Goal: Obtain resource: Download file/media

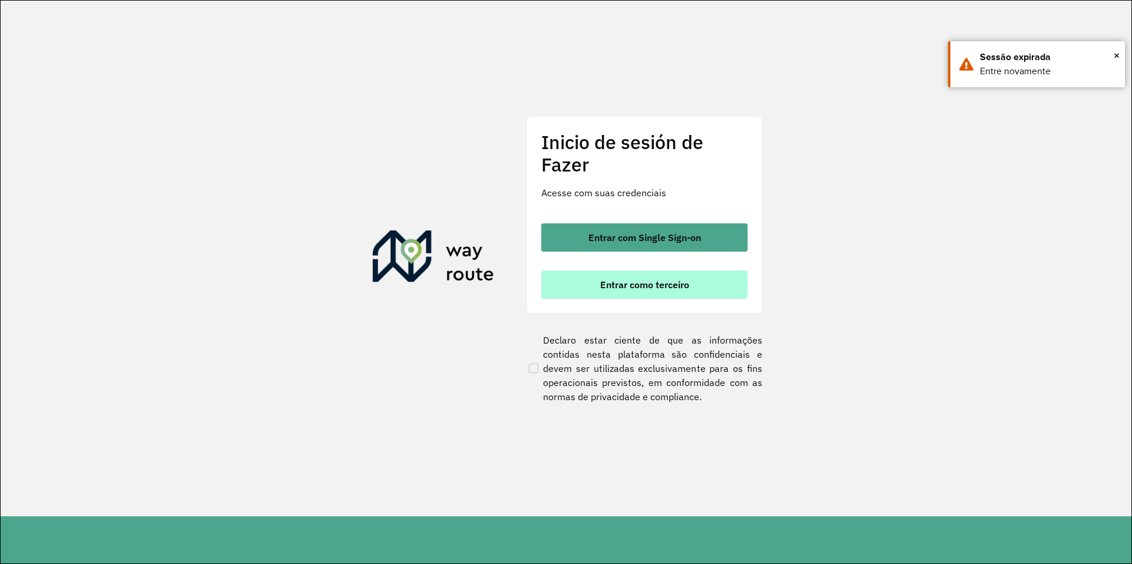
click at [636, 284] on font "Entrar como terceiro" at bounding box center [644, 285] width 89 height 12
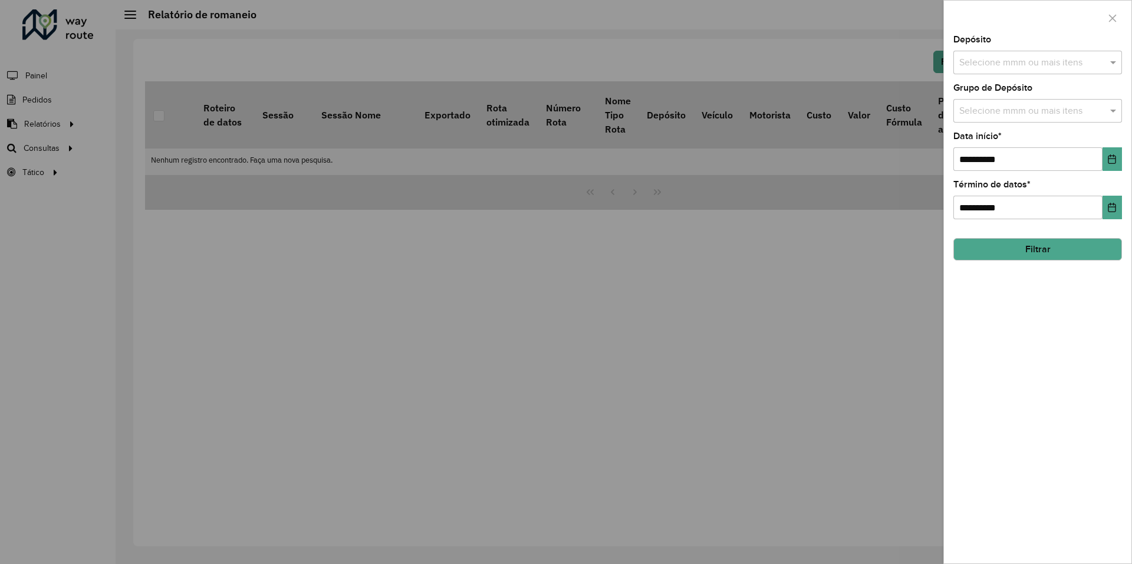
click at [1032, 51] on div "Selecione mmm ou mais itens" at bounding box center [1037, 63] width 169 height 24
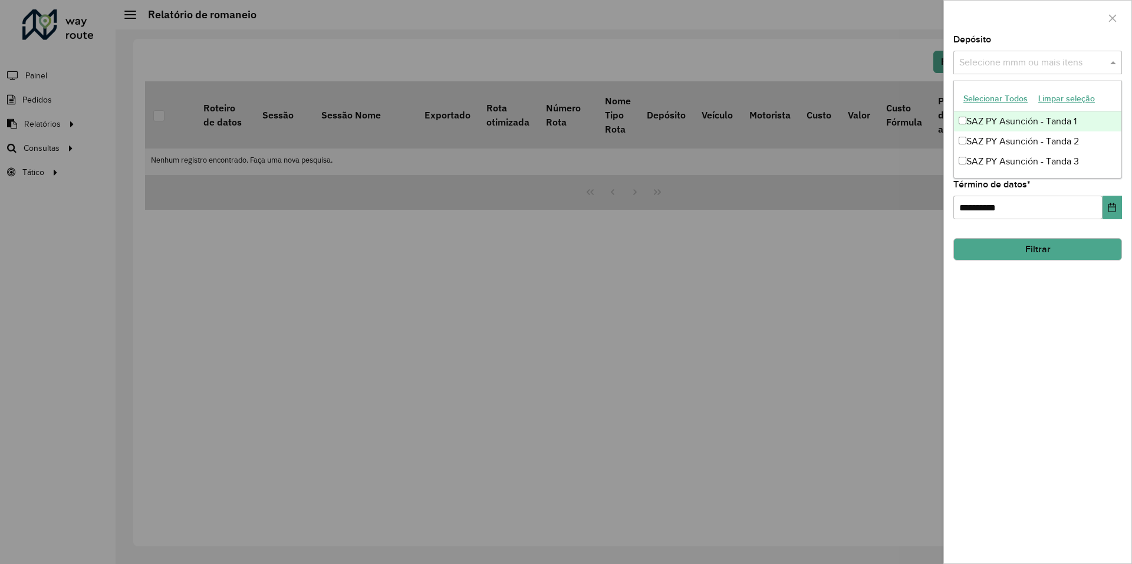
click at [1025, 65] on input "text" at bounding box center [1031, 63] width 151 height 14
click at [1025, 68] on input "text" at bounding box center [1031, 63] width 151 height 14
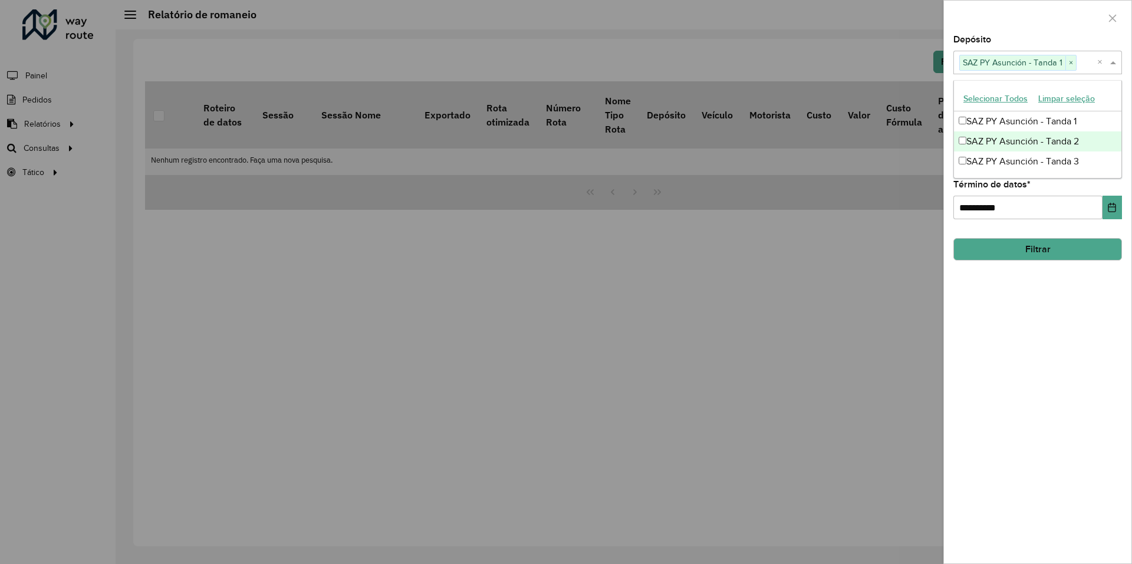
click at [964, 146] on div "SAZ PY Asunción - Tanda 2" at bounding box center [1037, 141] width 167 height 20
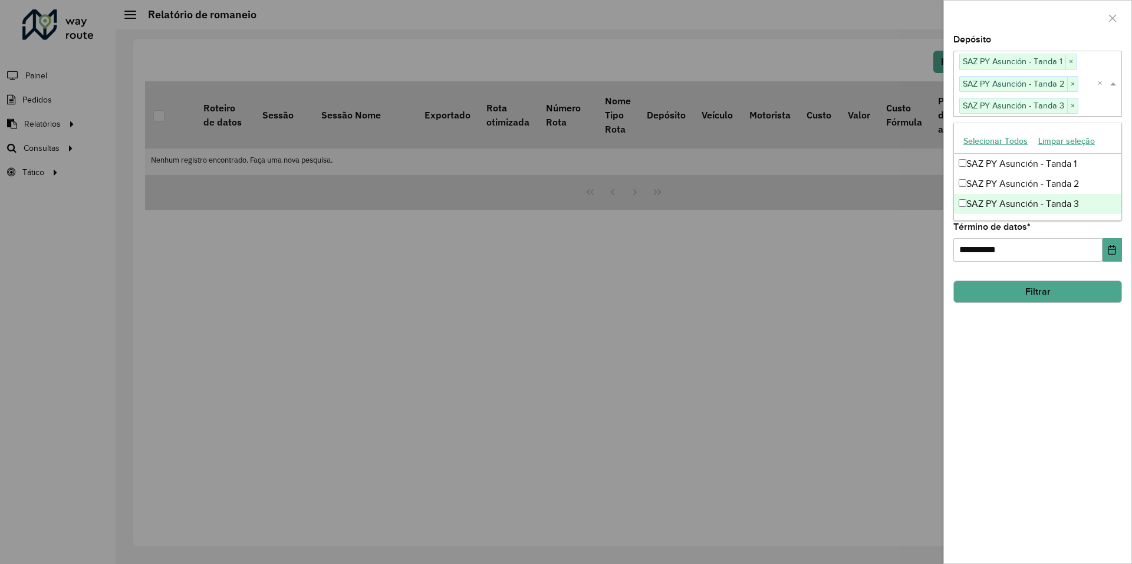
click at [1018, 288] on button "Filtrar" at bounding box center [1037, 292] width 169 height 22
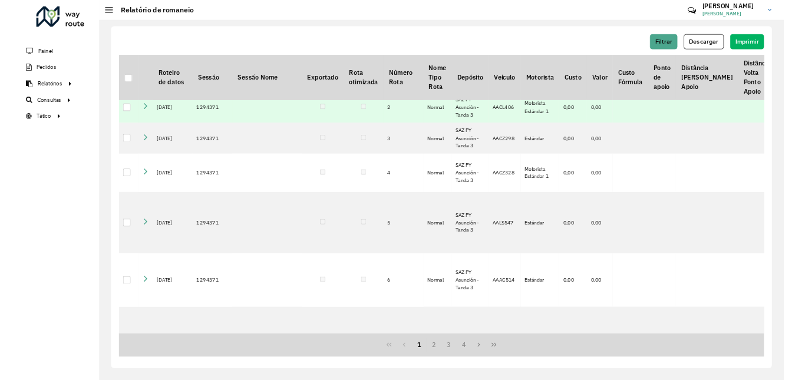
scroll to position [114, 0]
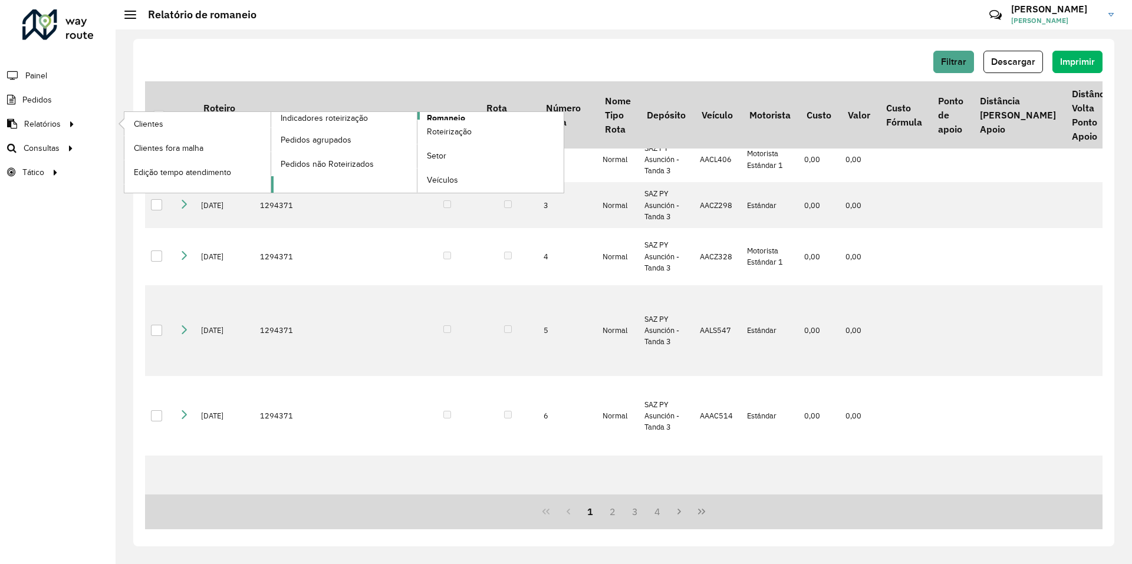
click at [455, 118] on span "Romaneio" at bounding box center [446, 118] width 38 height 12
click at [449, 116] on span "Romaneio" at bounding box center [446, 118] width 38 height 12
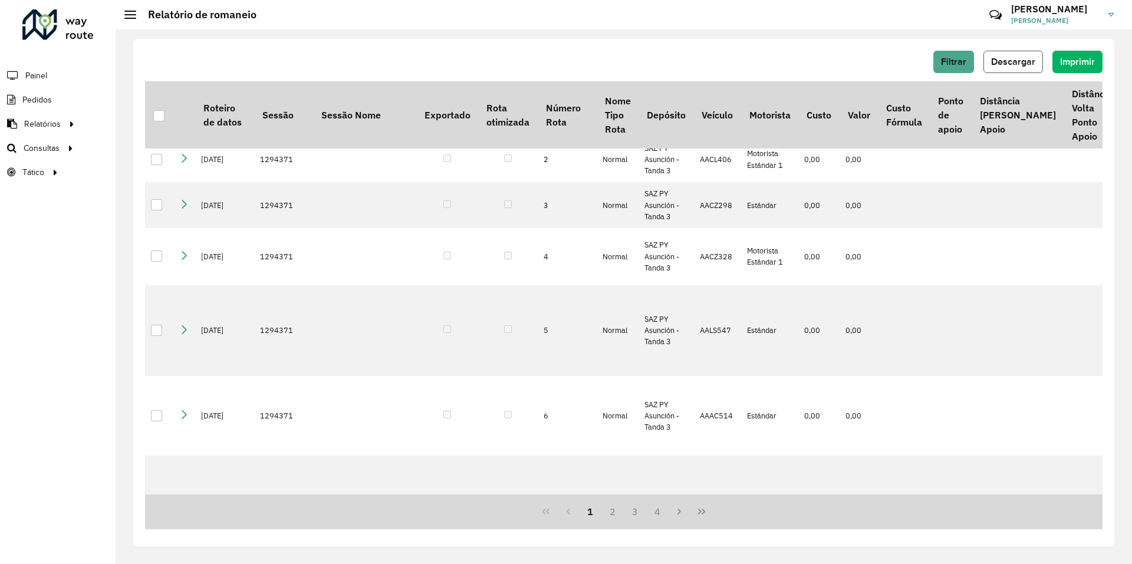
click at [1004, 66] on span "Descargar" at bounding box center [1013, 62] width 44 height 10
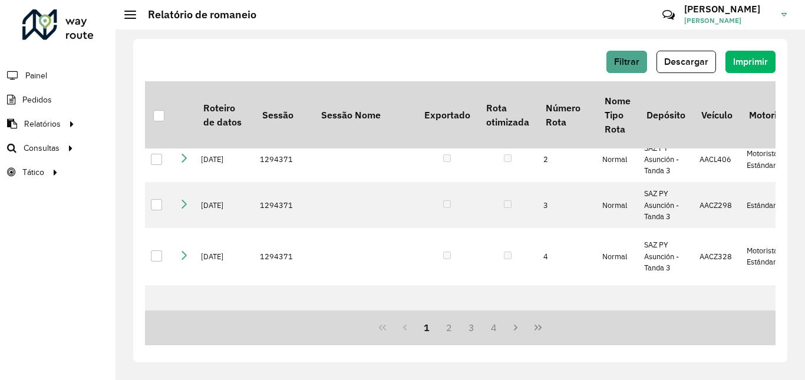
click at [528, 41] on div "Filtrar Descargar Imprimir Roteiro de datos Sessão Sessão Nome Exportado Rota o…" at bounding box center [460, 201] width 654 height 324
